Goal: Information Seeking & Learning: Learn about a topic

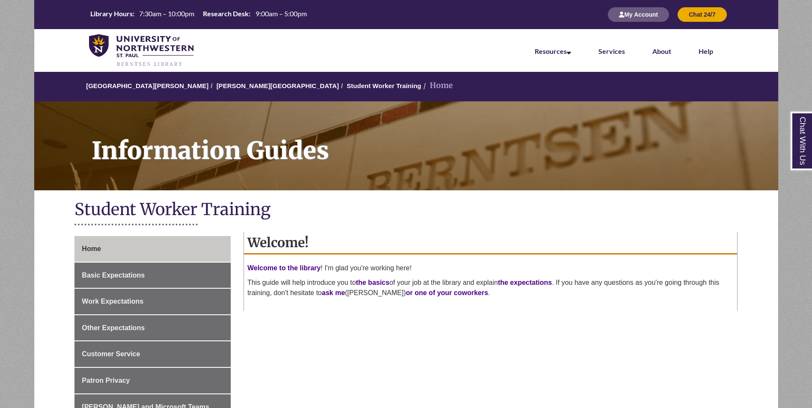
scroll to position [128, 0]
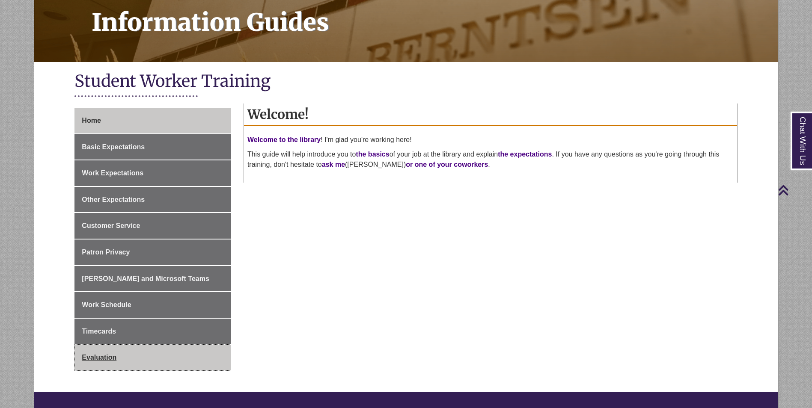
click at [170, 351] on link "Evaluation" at bounding box center [152, 358] width 156 height 26
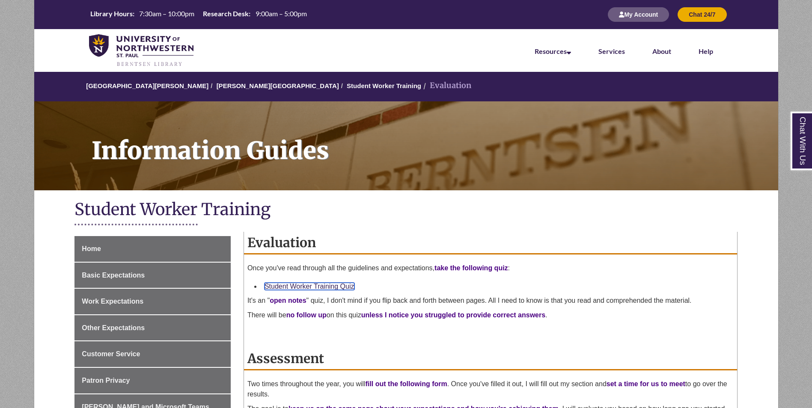
click at [308, 286] on link "Student Worker Training Quiz" at bounding box center [310, 286] width 90 height 7
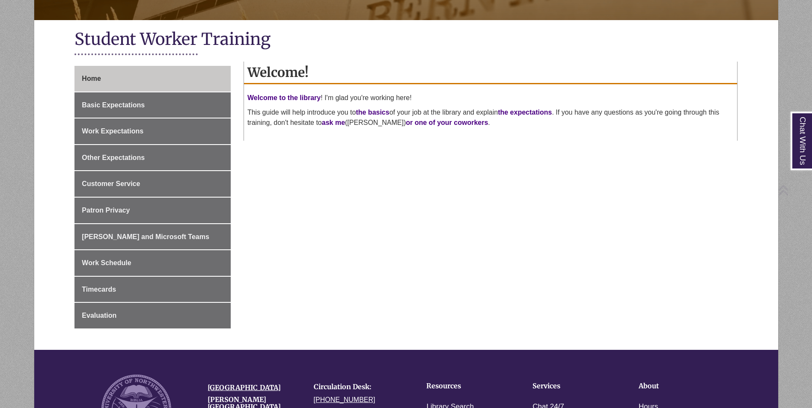
scroll to position [171, 0]
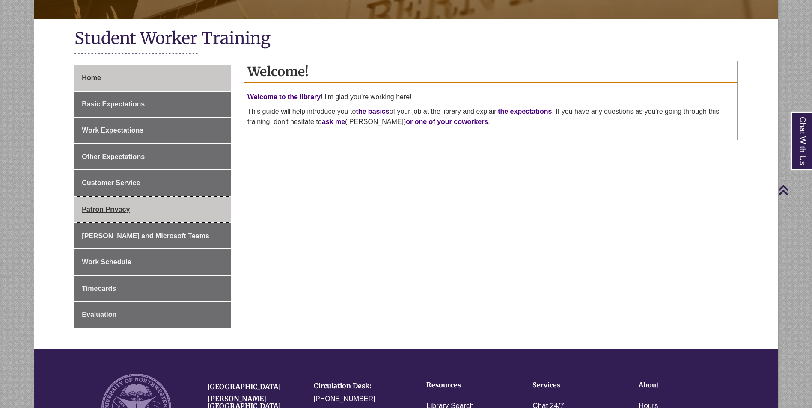
click at [184, 209] on link "Patron Privacy" at bounding box center [152, 210] width 156 height 26
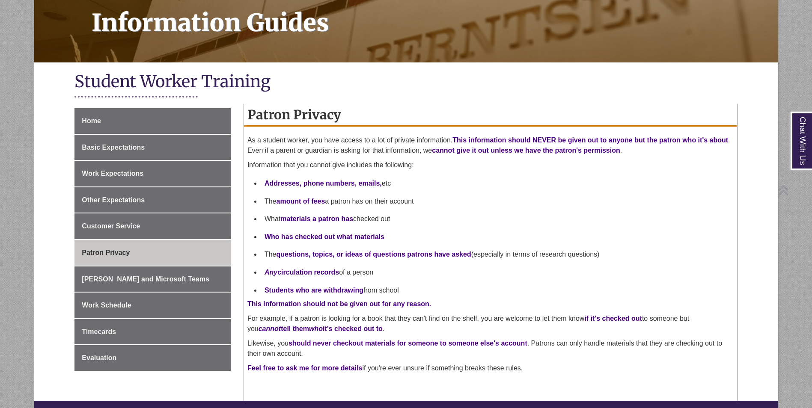
scroll to position [128, 0]
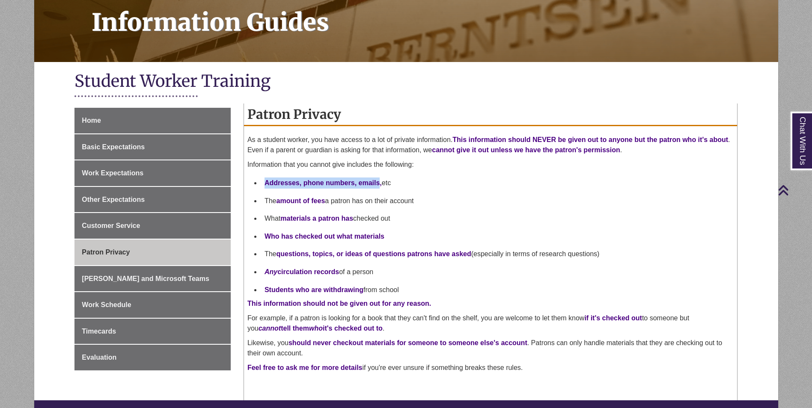
drag, startPoint x: 265, startPoint y: 183, endPoint x: 380, endPoint y: 186, distance: 115.2
click at [380, 186] on span "Addresses, phone numbers, emails," at bounding box center [323, 182] width 117 height 7
copy span "Addresses, phone numbers, emails"
drag, startPoint x: 428, startPoint y: 211, endPoint x: 429, endPoint y: 219, distance: 8.7
click at [428, 213] on li "What materials a patron has checked out" at bounding box center [497, 219] width 473 height 18
